Goal: Information Seeking & Learning: Learn about a topic

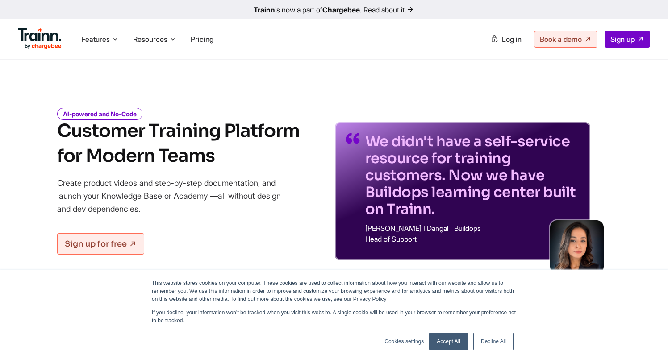
click at [452, 343] on link "Accept All" at bounding box center [448, 342] width 39 height 18
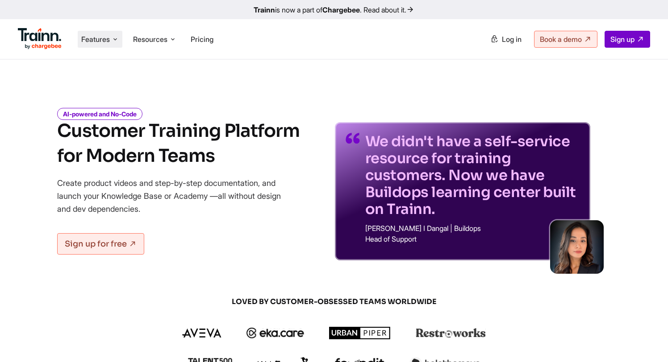
click at [113, 39] on icon at bounding box center [115, 39] width 7 height 9
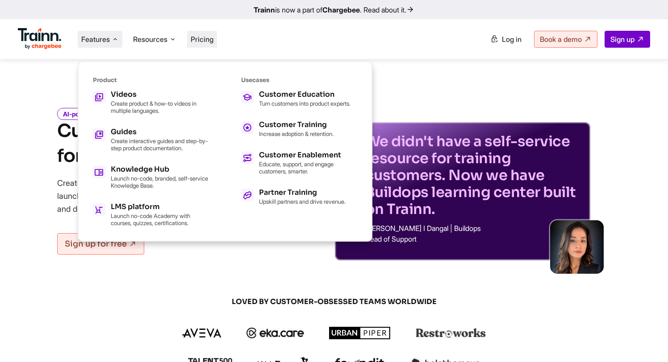
click at [208, 42] on span "Pricing" at bounding box center [202, 39] width 23 height 9
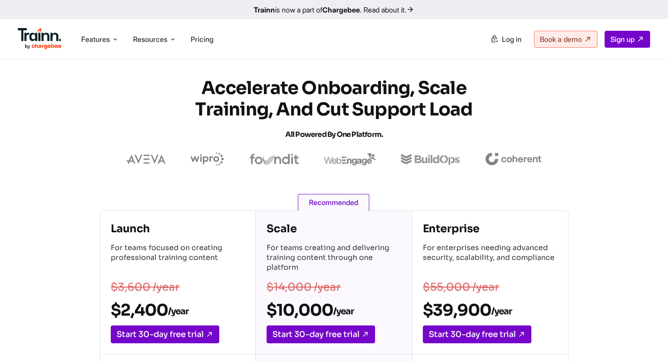
click at [50, 31] on img at bounding box center [40, 38] width 44 height 21
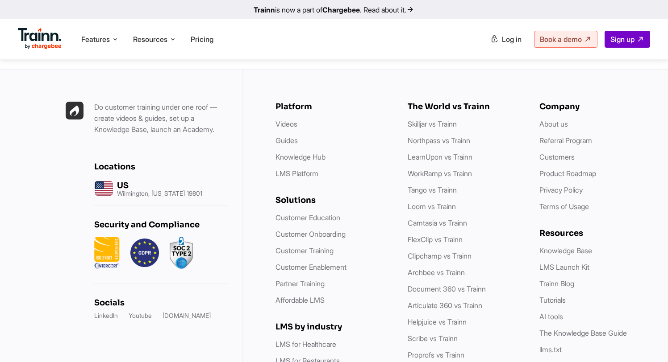
scroll to position [2555, 0]
